Goal: Communication & Community: Answer question/provide support

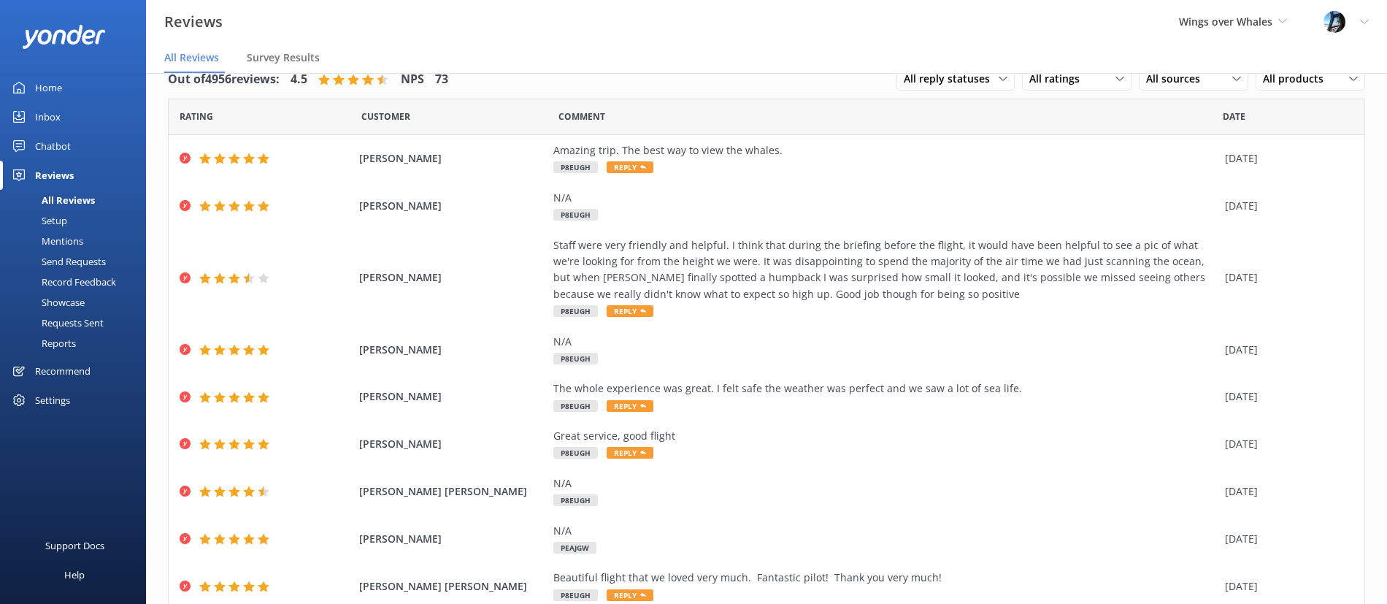
scroll to position [68, 0]
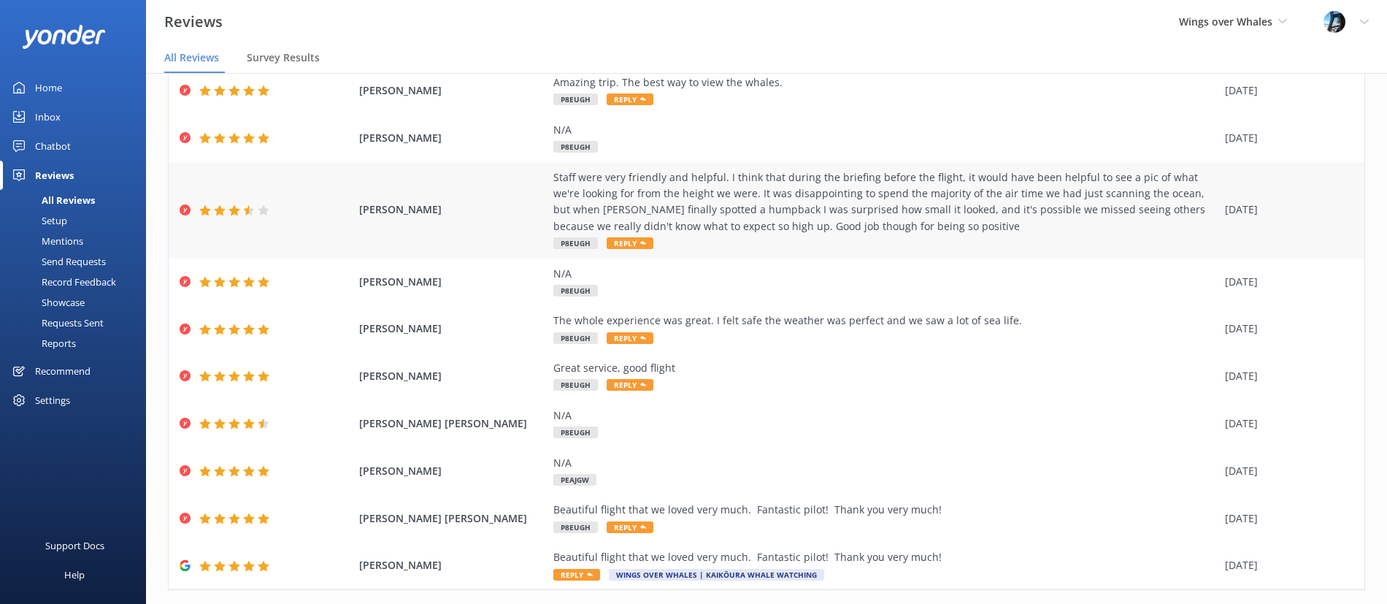
click at [708, 210] on div "Staff were very friendly and helpful. I think that during the briefing before t…" at bounding box center [885, 202] width 664 height 66
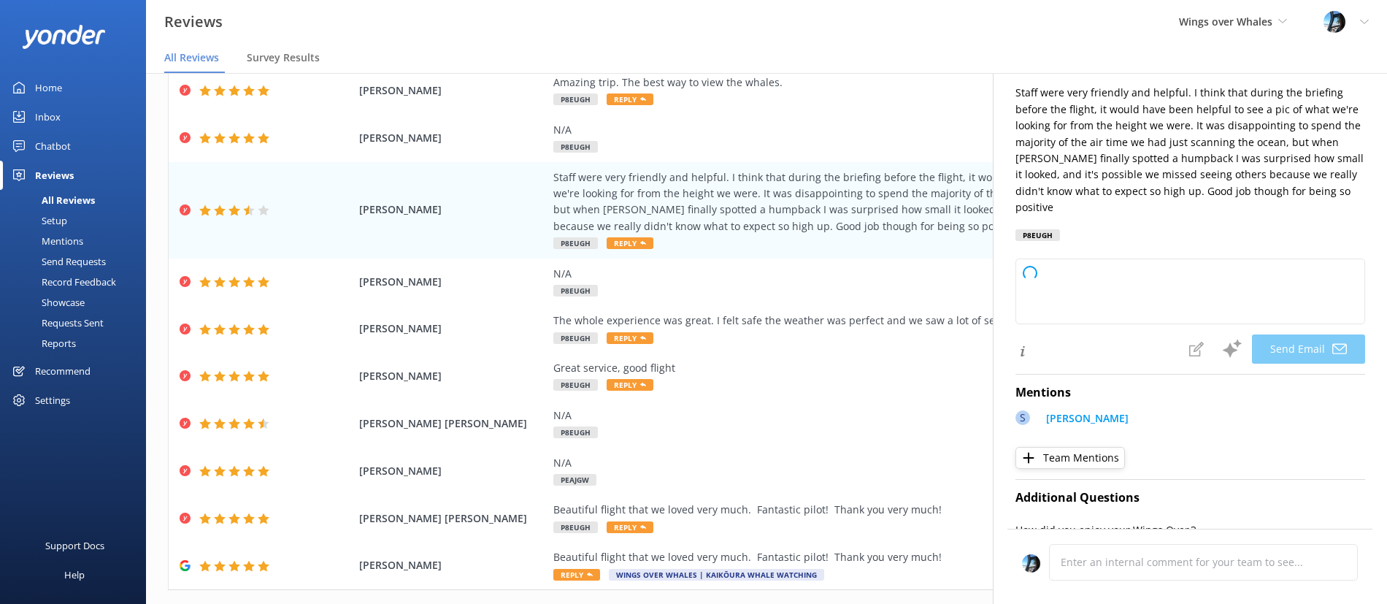
type textarea "Thank you so much for your feedback, [PERSON_NAME]! We’re glad to hear you foun…"
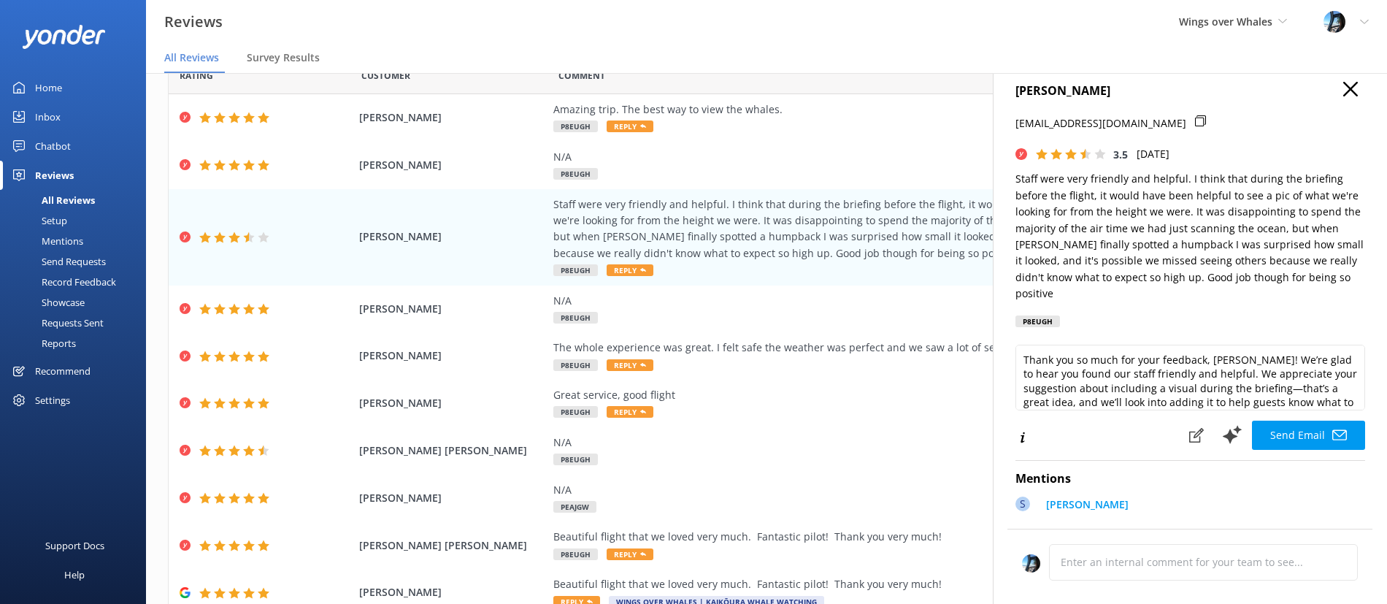
scroll to position [0, 0]
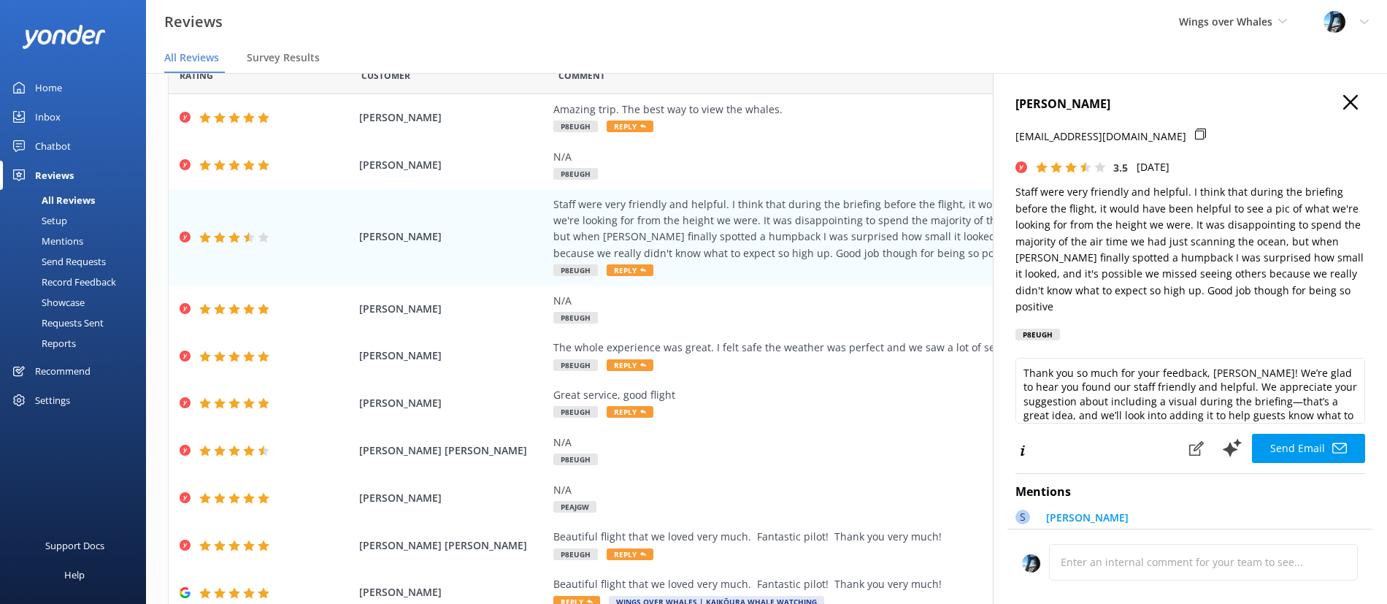
click at [1347, 106] on icon "button" at bounding box center [1350, 102] width 15 height 15
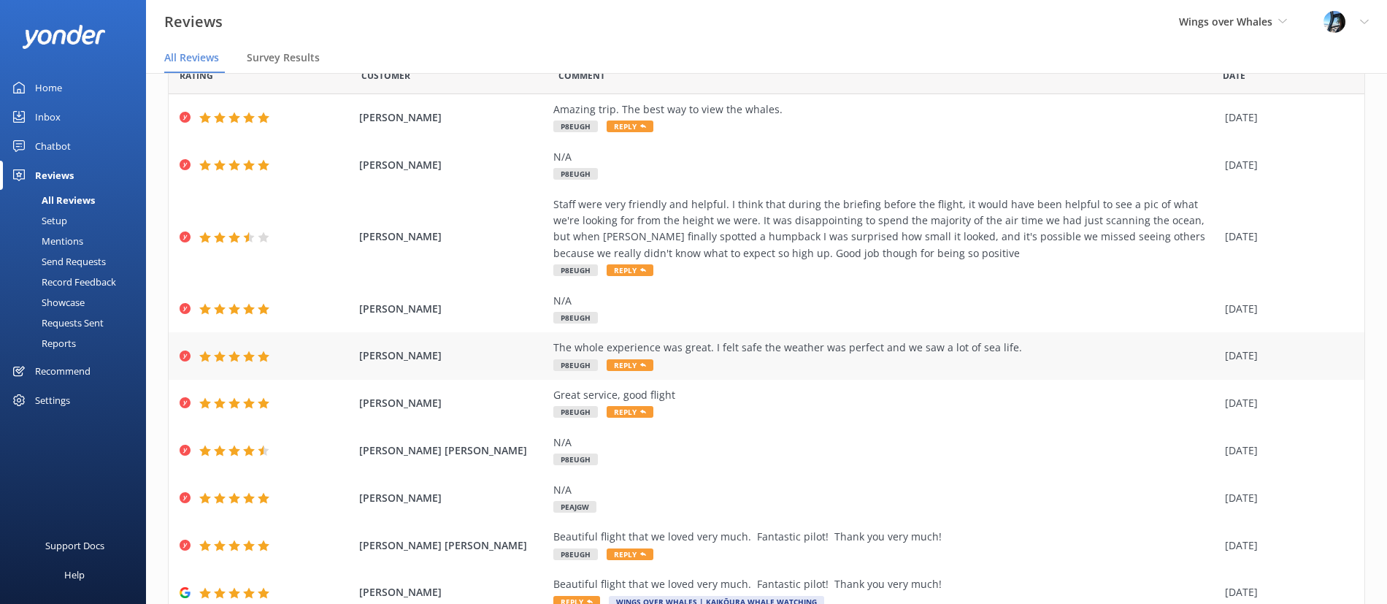
click at [723, 349] on div "The whole experience was great. I felt safe the weather was perfect and we saw …" at bounding box center [885, 347] width 664 height 16
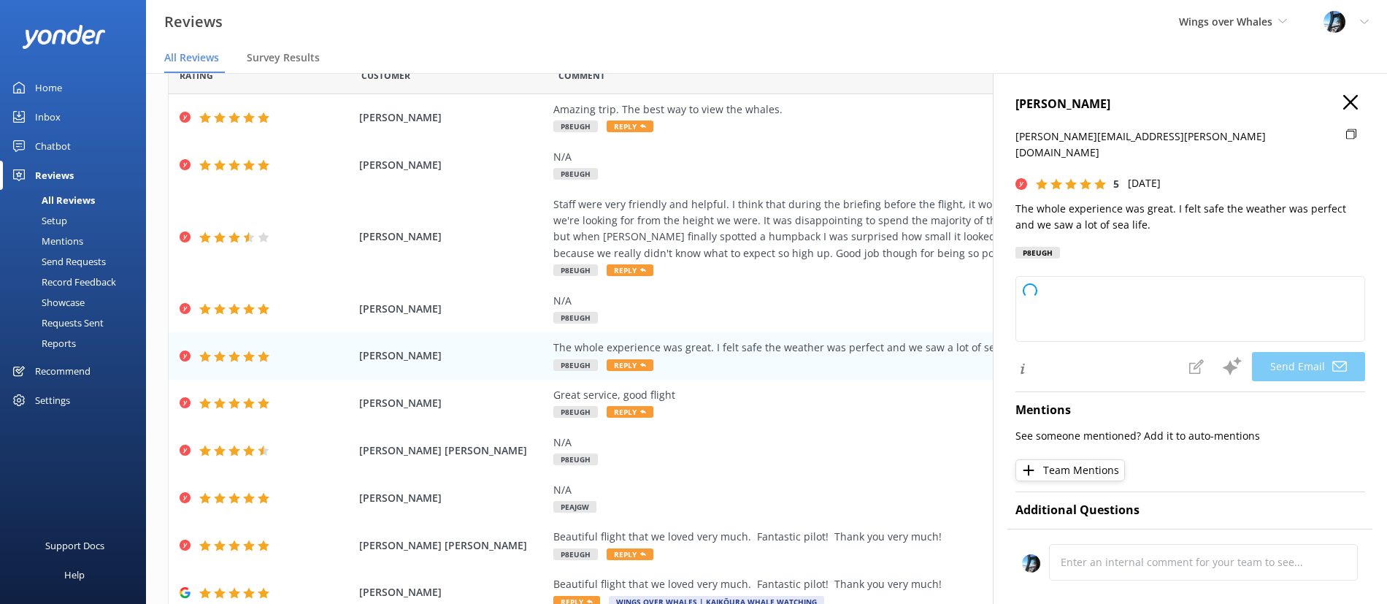
type textarea "Thank you so much for your wonderful review, [PERSON_NAME]! We're thrilled to h…"
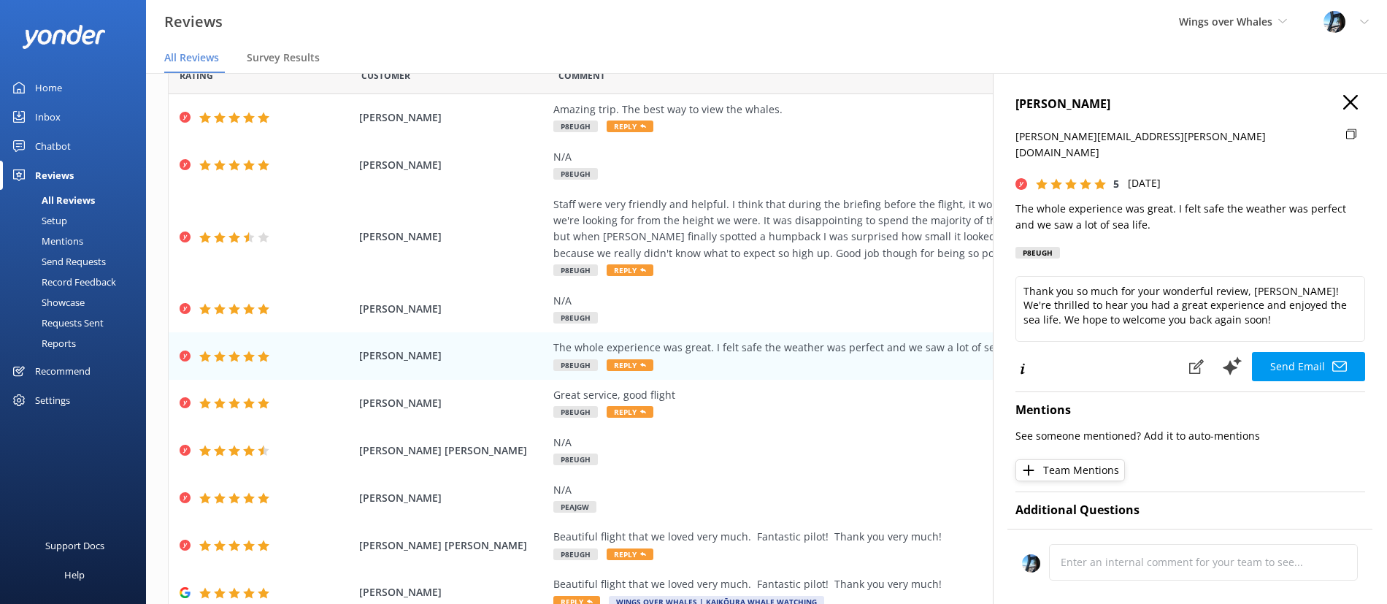
click at [1347, 100] on use "button" at bounding box center [1350, 102] width 15 height 15
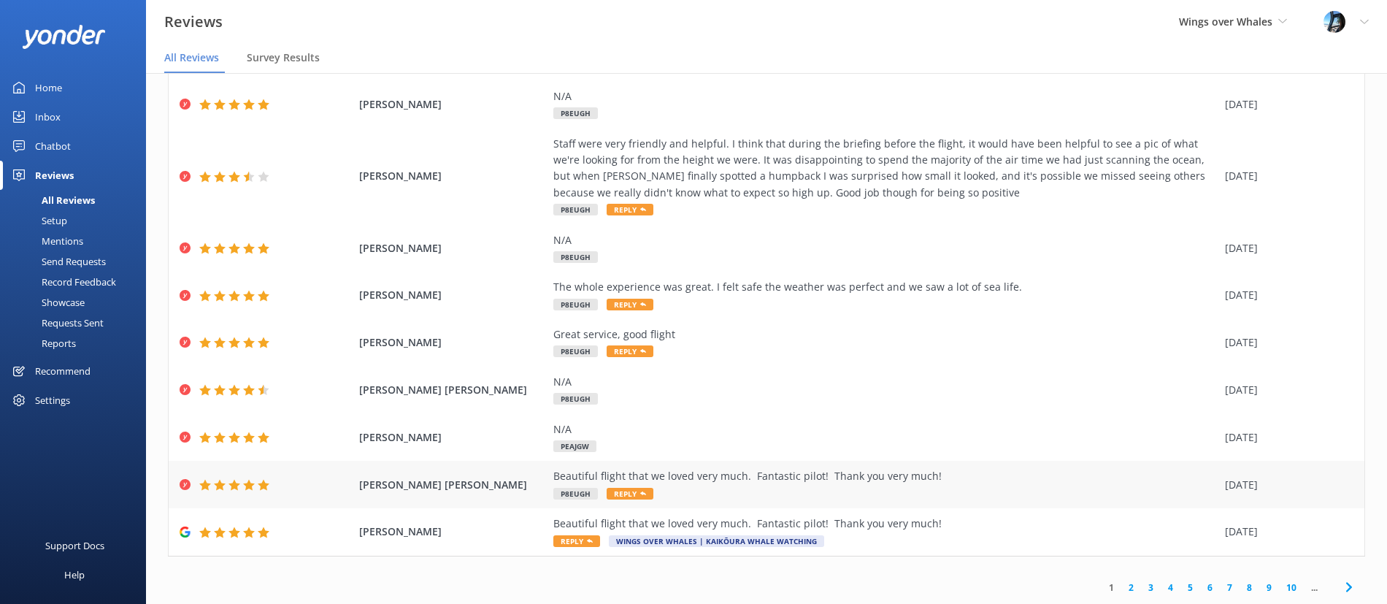
scroll to position [110, 0]
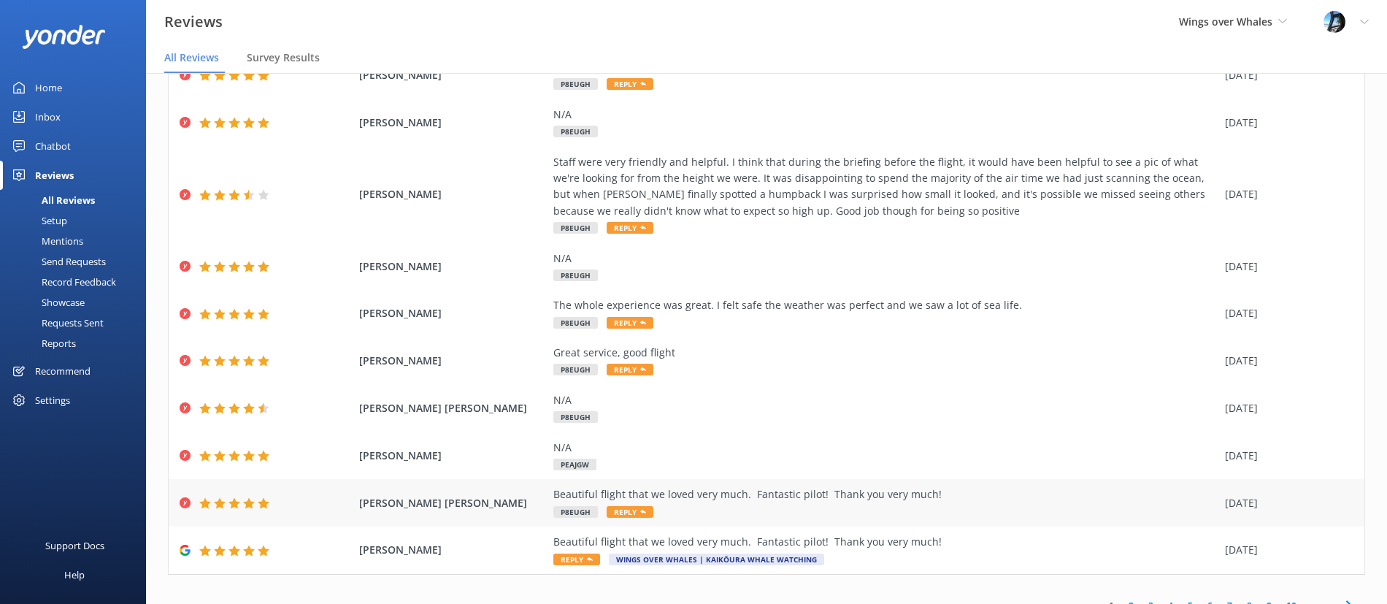
click at [704, 494] on div "Beautiful flight that we loved very much. Fantastic pilot! Thank you very much!" at bounding box center [885, 494] width 664 height 16
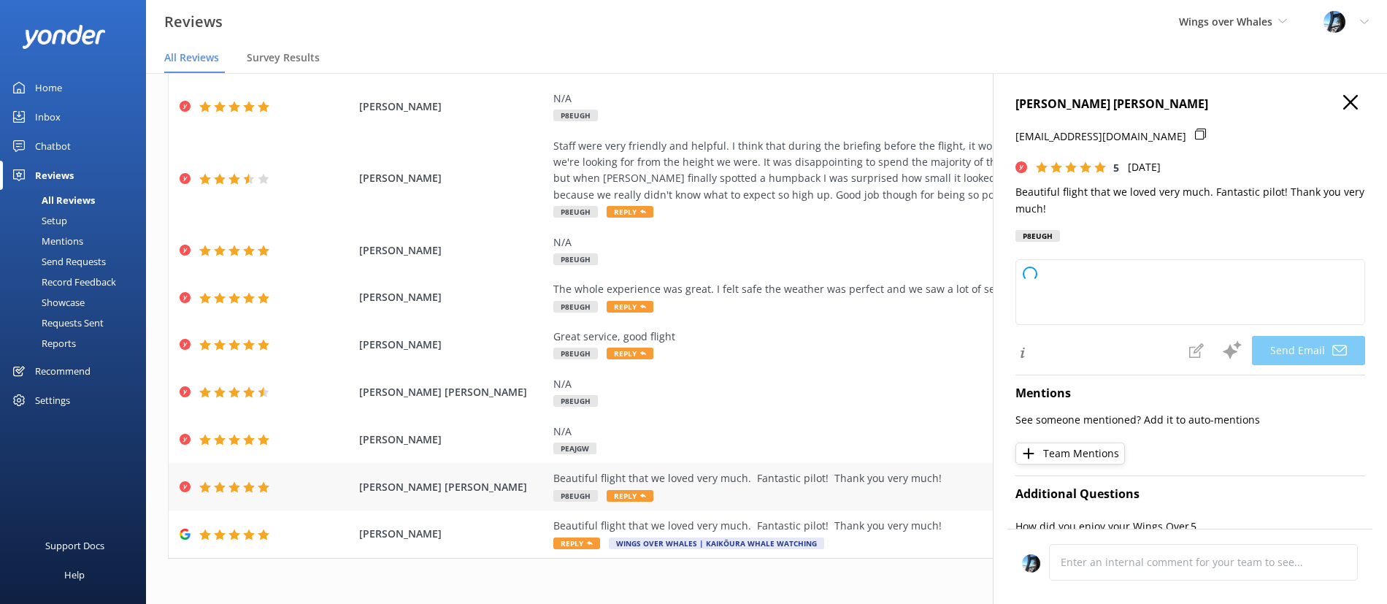
scroll to position [128, 0]
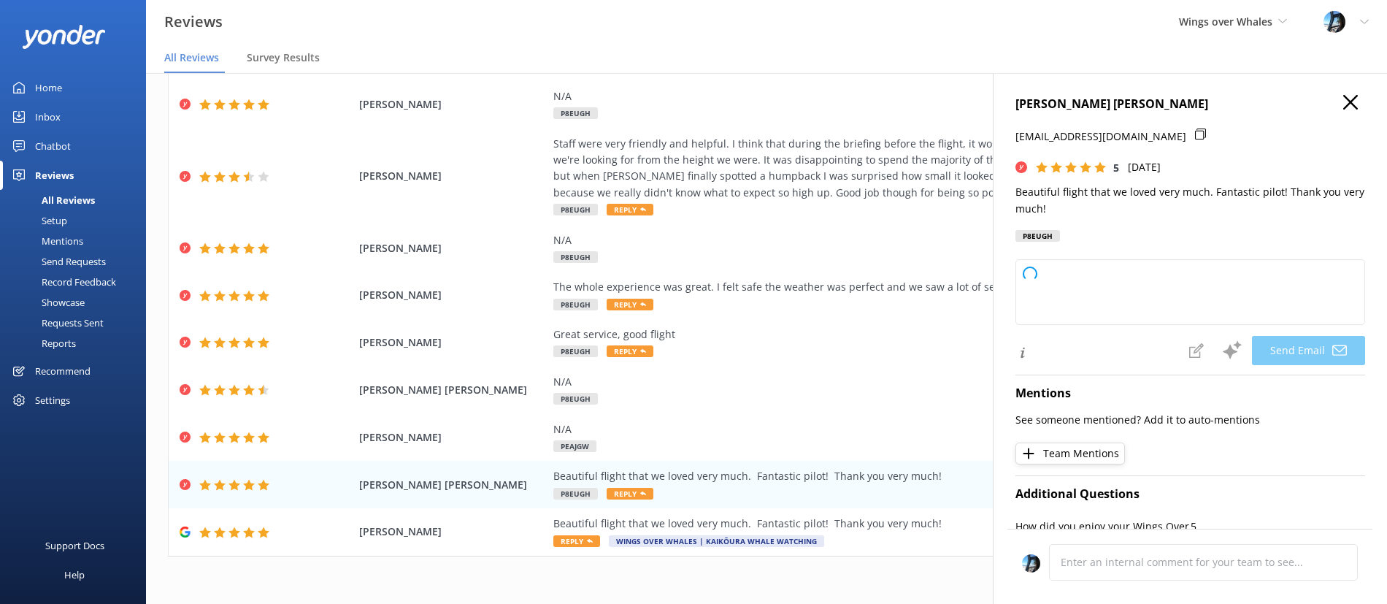
type textarea "Thank you so much for your wonderful review, [PERSON_NAME]! We're thrilled to h…"
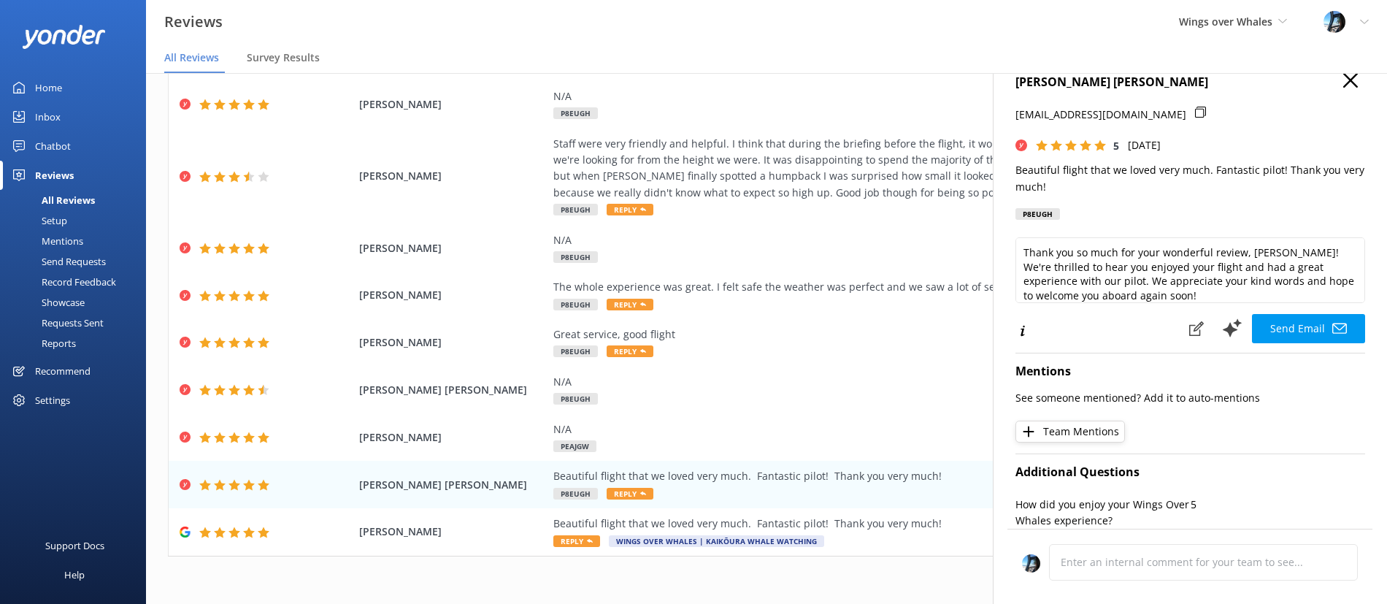
scroll to position [0, 0]
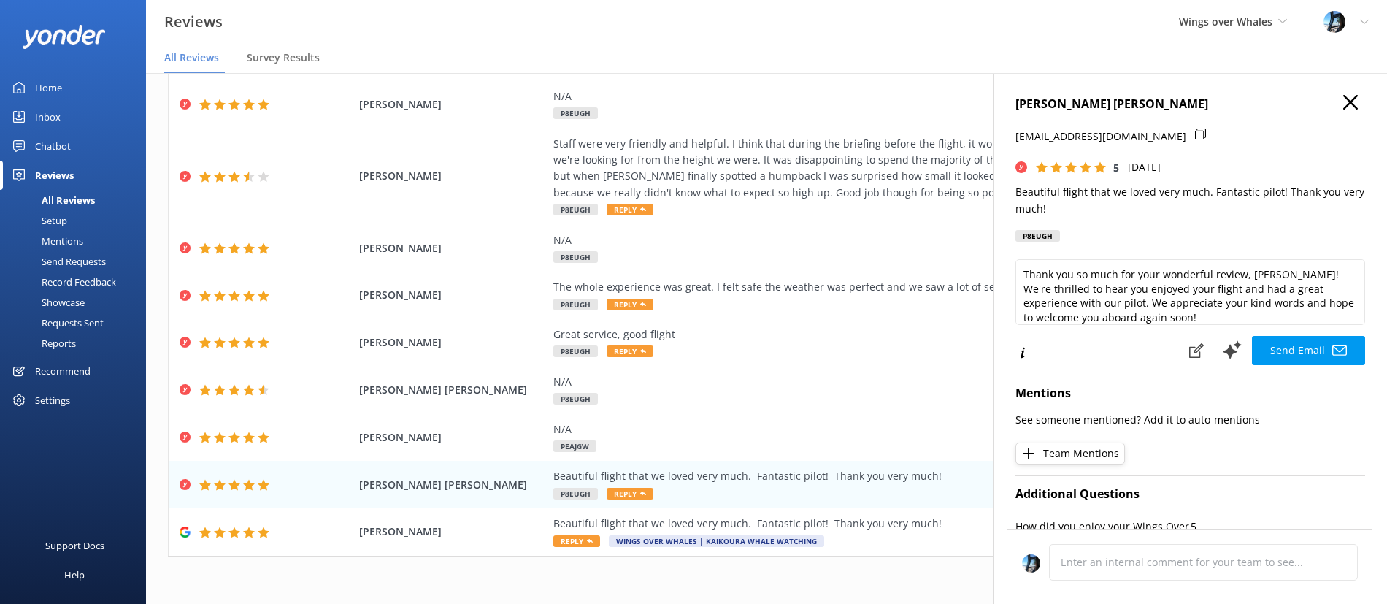
click at [1349, 101] on use "button" at bounding box center [1350, 102] width 15 height 15
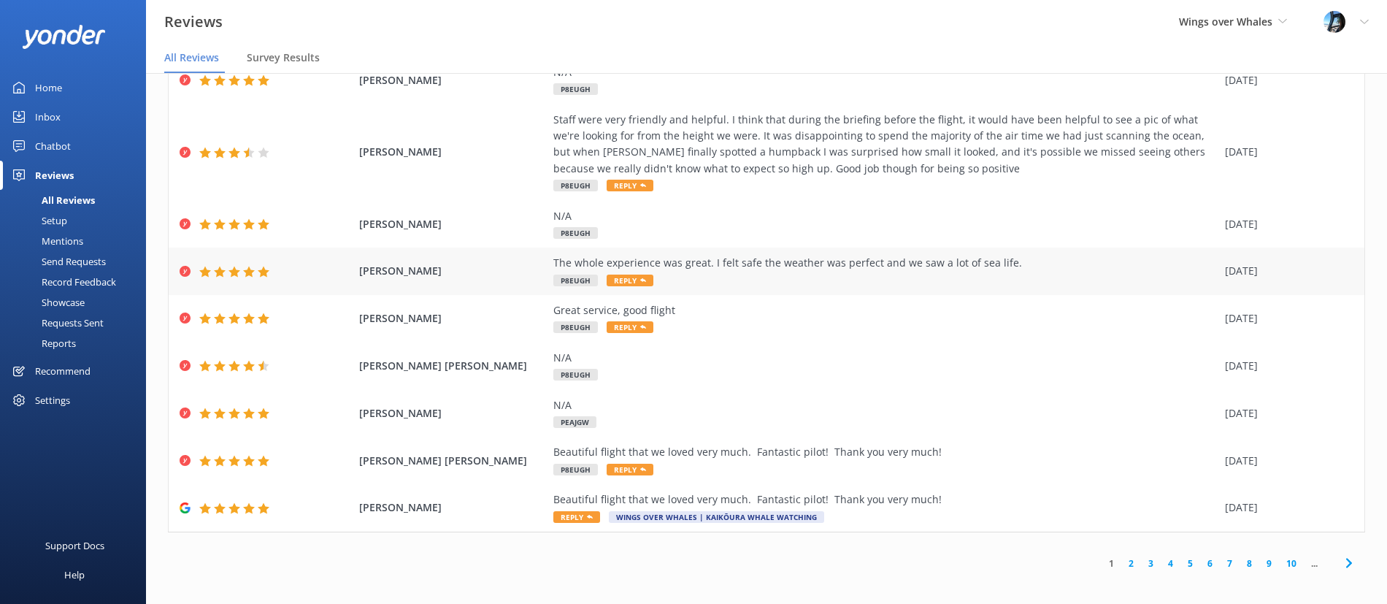
scroll to position [29, 0]
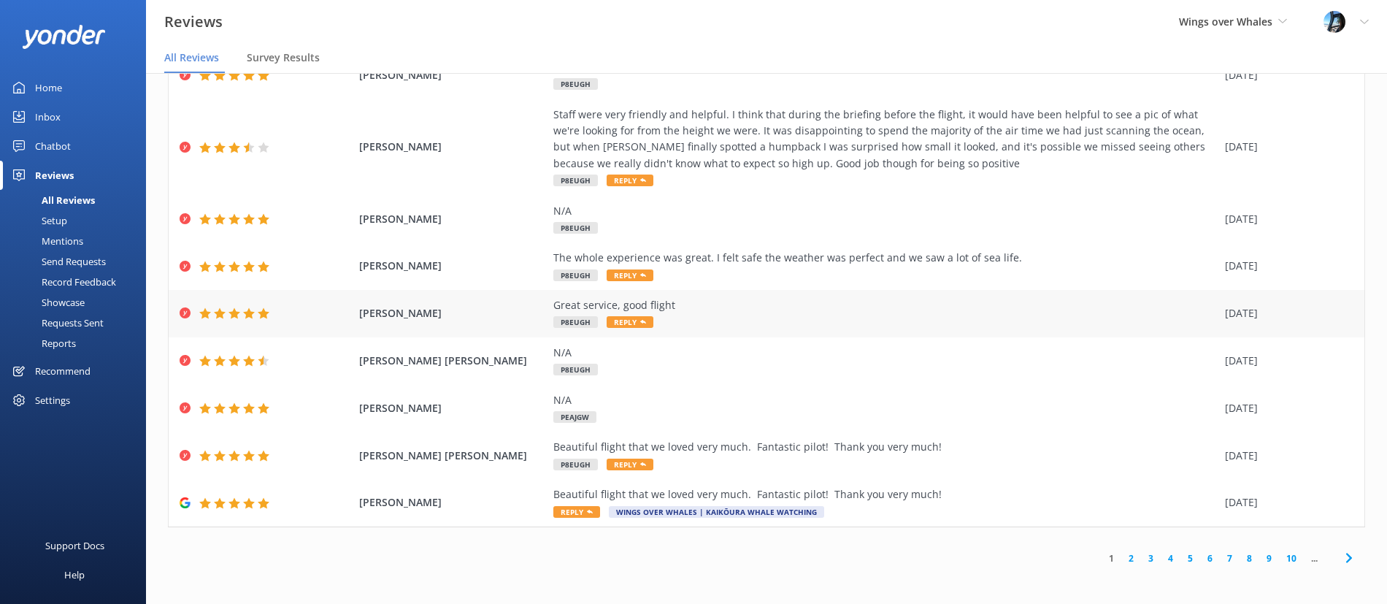
click at [849, 310] on div "Great service, good flight" at bounding box center [885, 305] width 664 height 16
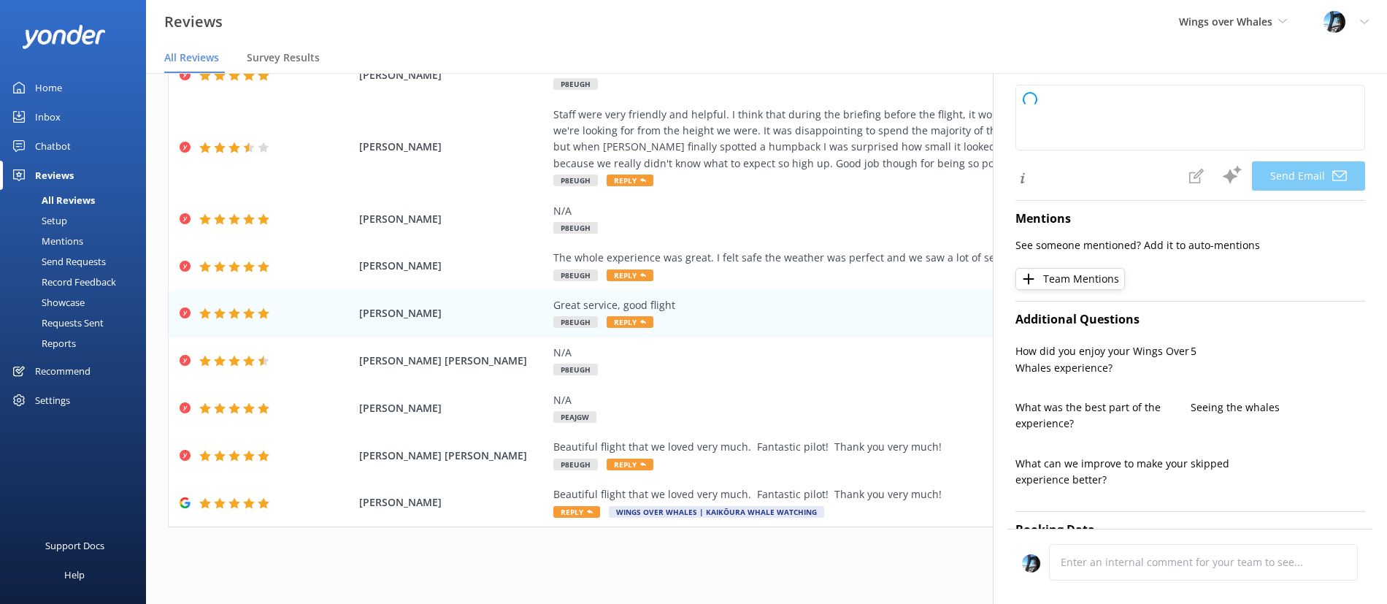
scroll to position [411, 0]
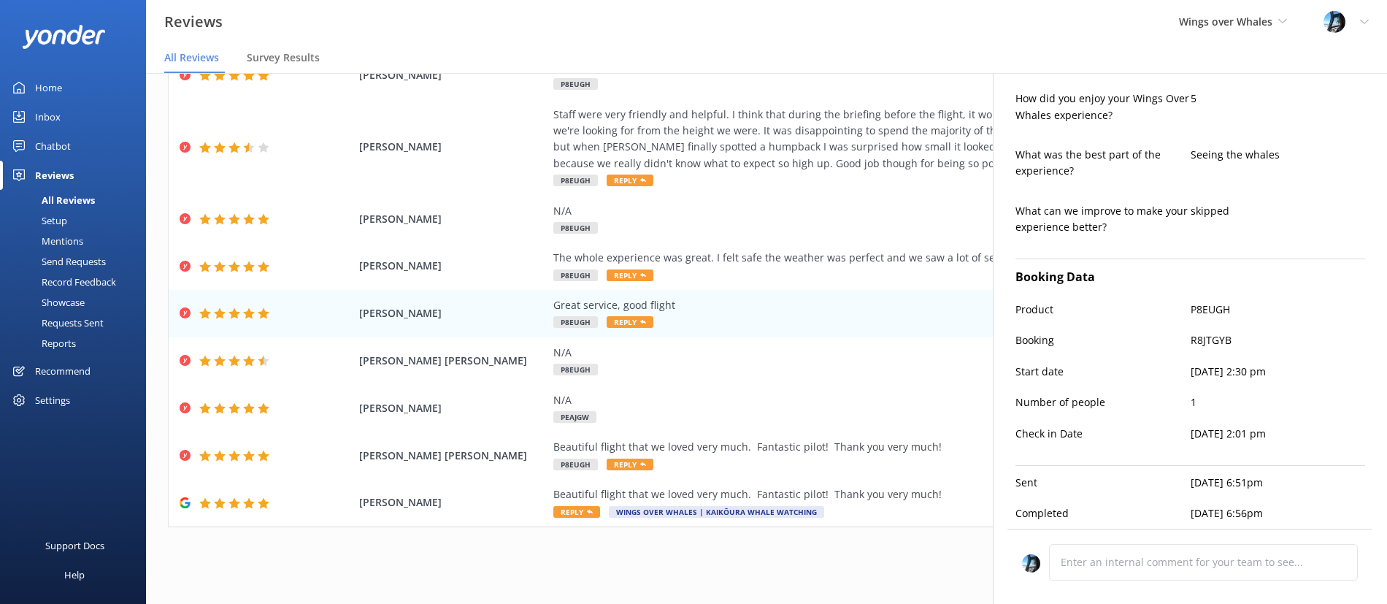
type textarea "Thank you so much for your kind words, [PERSON_NAME]! We're delighted to hear y…"
click at [739, 360] on div "N/A P8EUGH" at bounding box center [885, 360] width 664 height 33
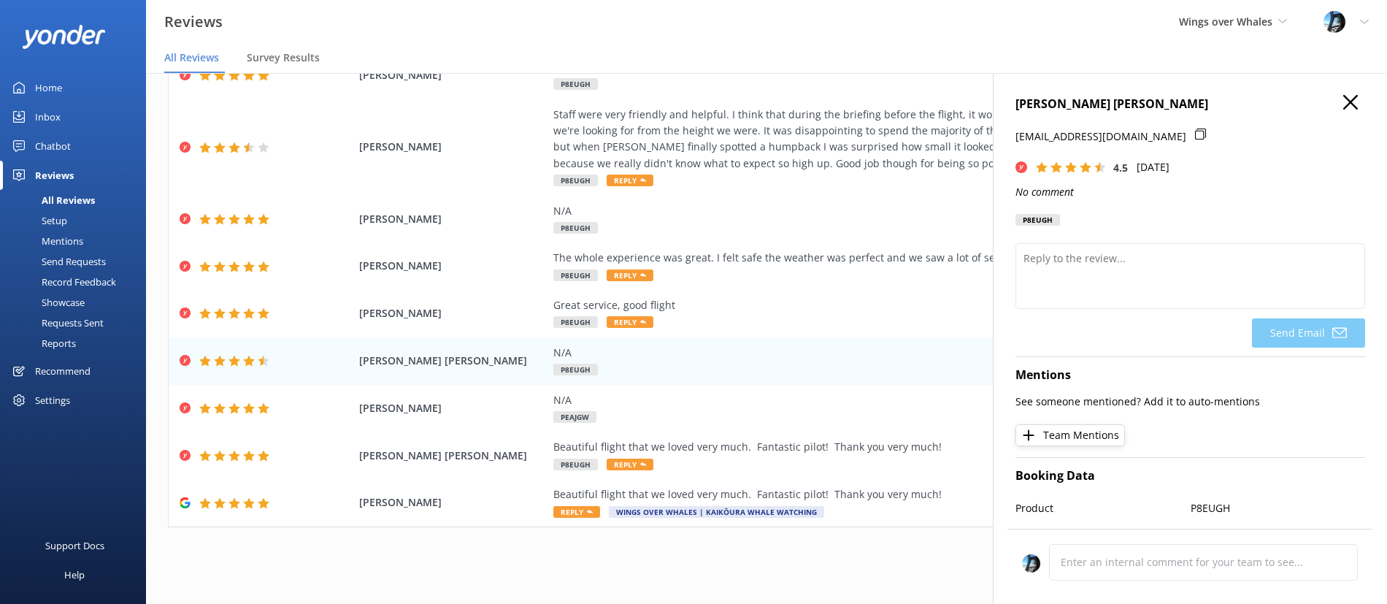
scroll to position [167, 0]
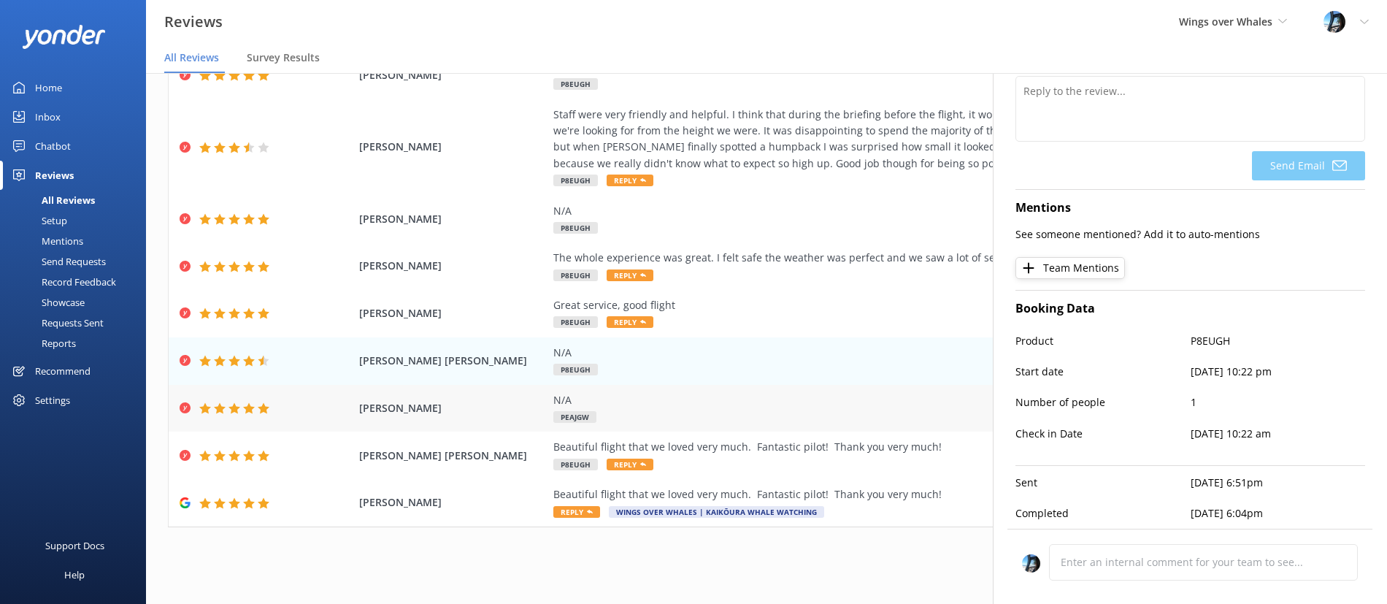
click at [722, 425] on div "[PERSON_NAME] N/A PEAJGW [DATE]" at bounding box center [766, 408] width 1195 height 47
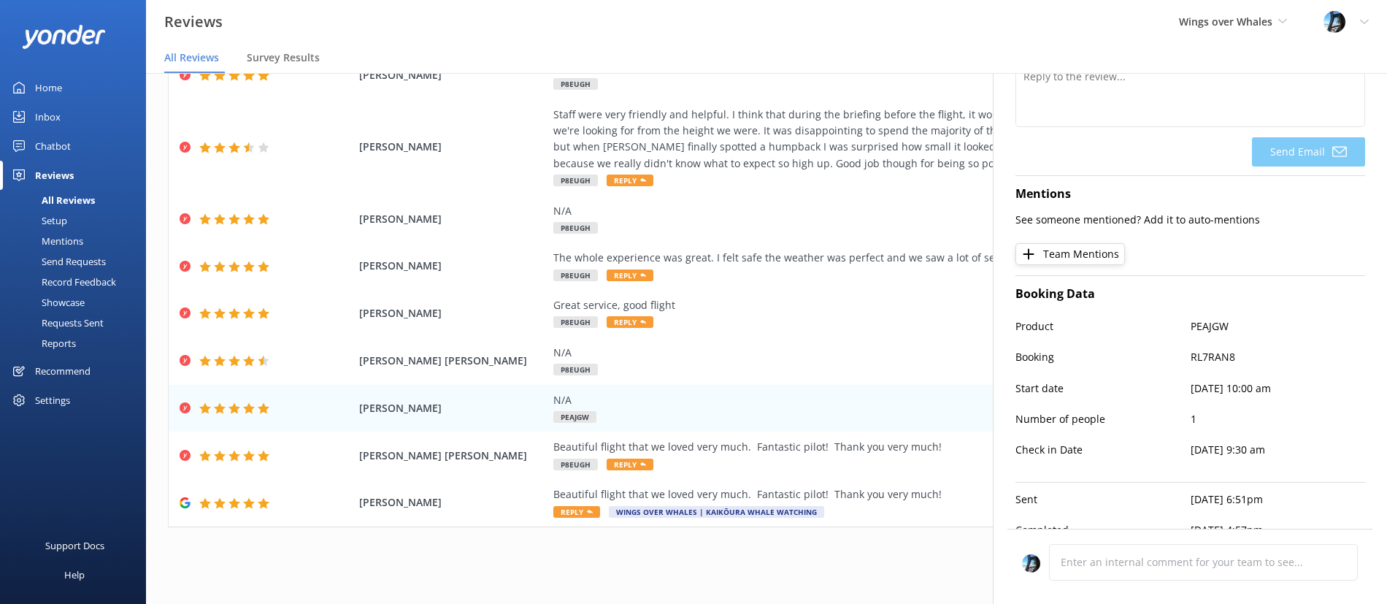
scroll to position [0, 0]
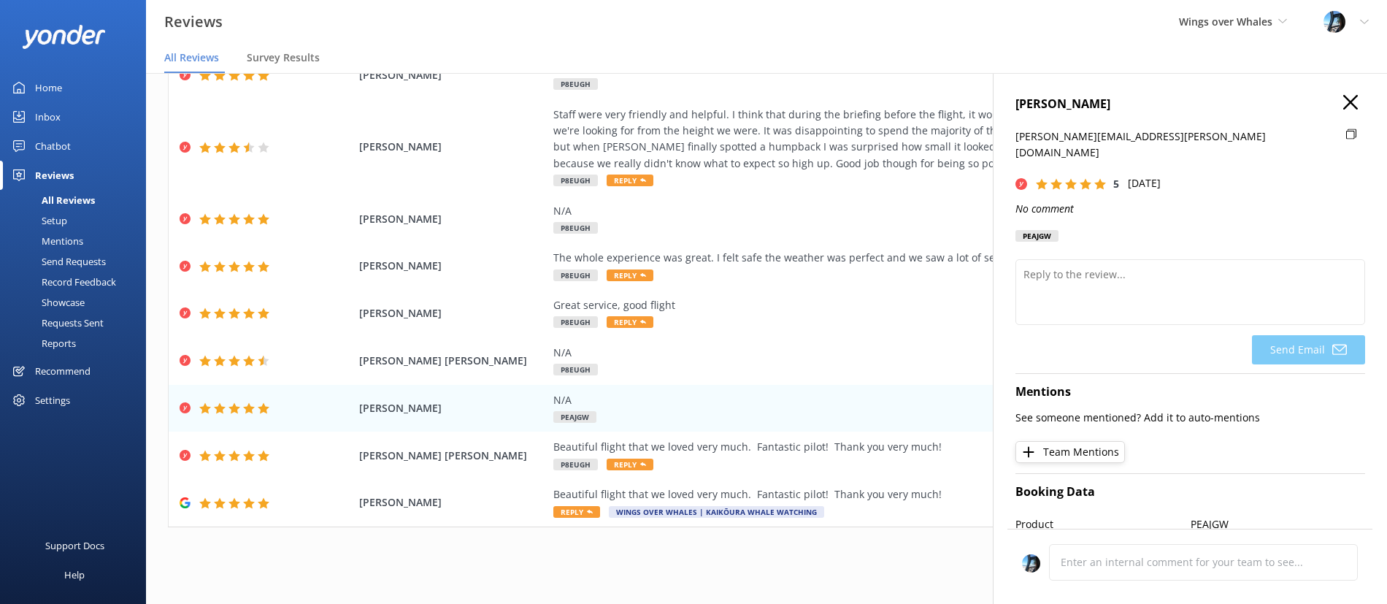
click at [1358, 96] on h4 "[PERSON_NAME]" at bounding box center [1190, 104] width 350 height 19
click at [1349, 98] on icon "button" at bounding box center [1350, 102] width 15 height 15
